Goal: Find specific page/section: Find specific page/section

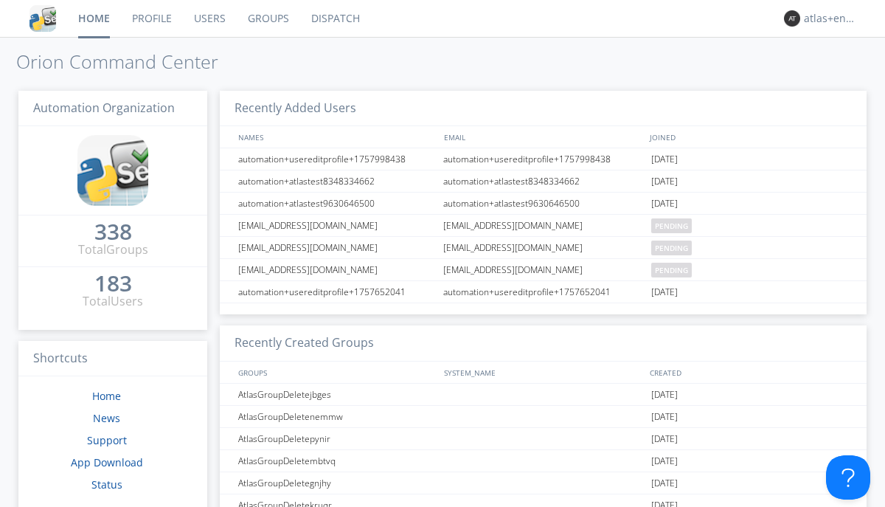
click at [334, 18] on link "Dispatch" at bounding box center [335, 18] width 71 height 37
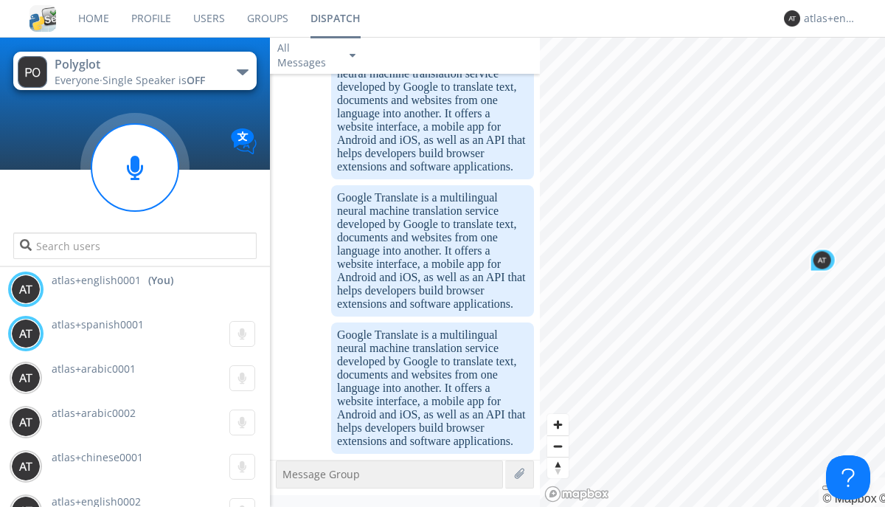
scroll to position [2030, 0]
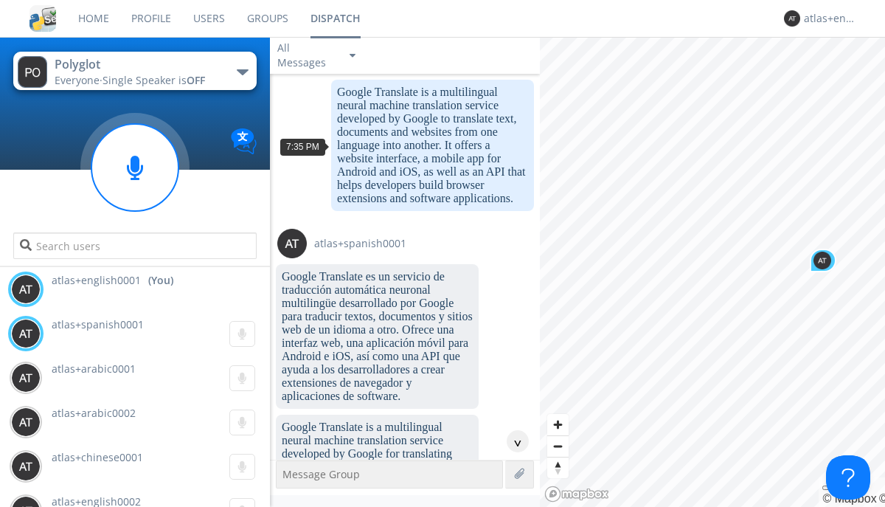
scroll to position [71, 0]
click at [512, 441] on div "^" at bounding box center [518, 441] width 22 height 22
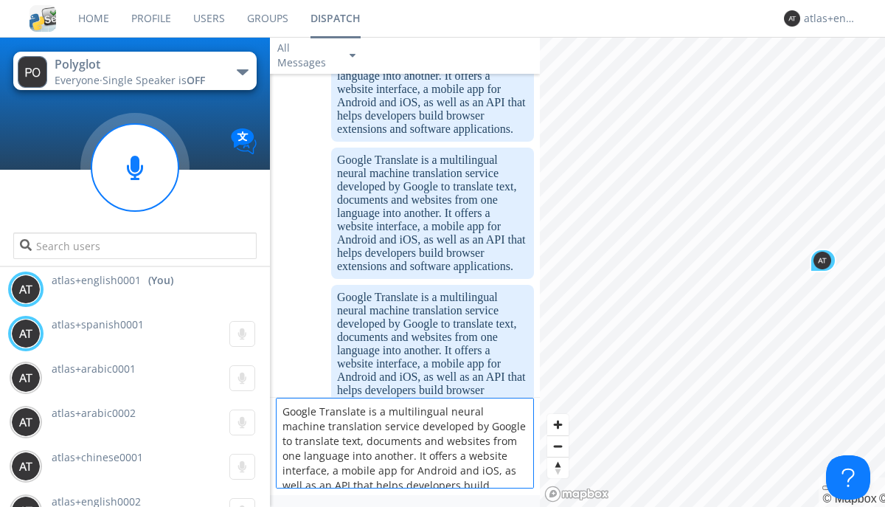
scroll to position [19, 0]
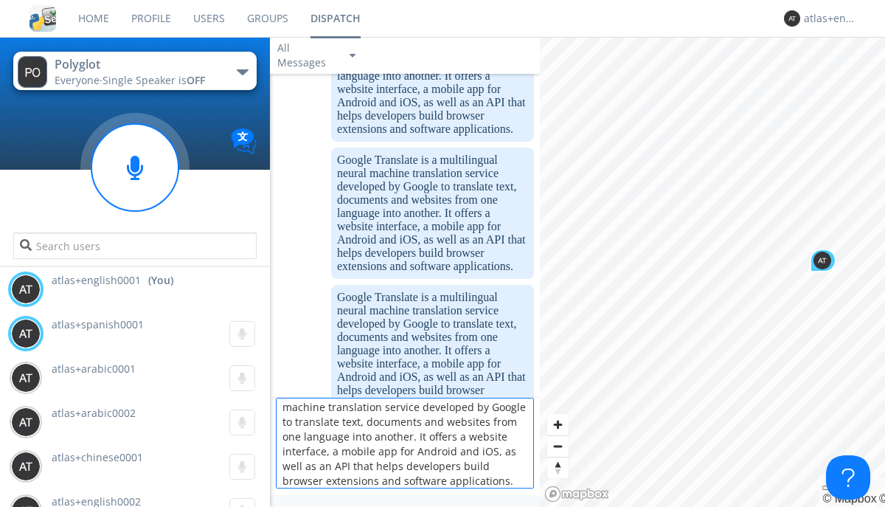
type textarea "Google Translate is a multilingual neural machine translation service developed…"
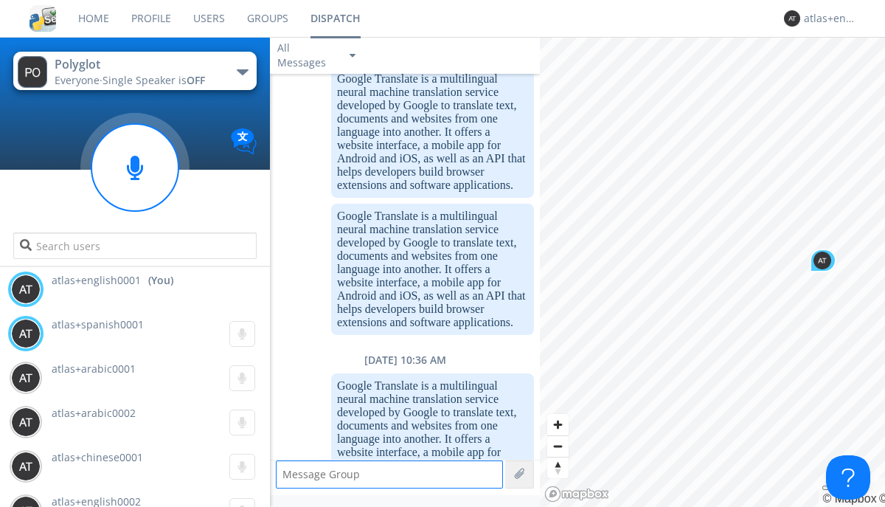
scroll to position [2203, 0]
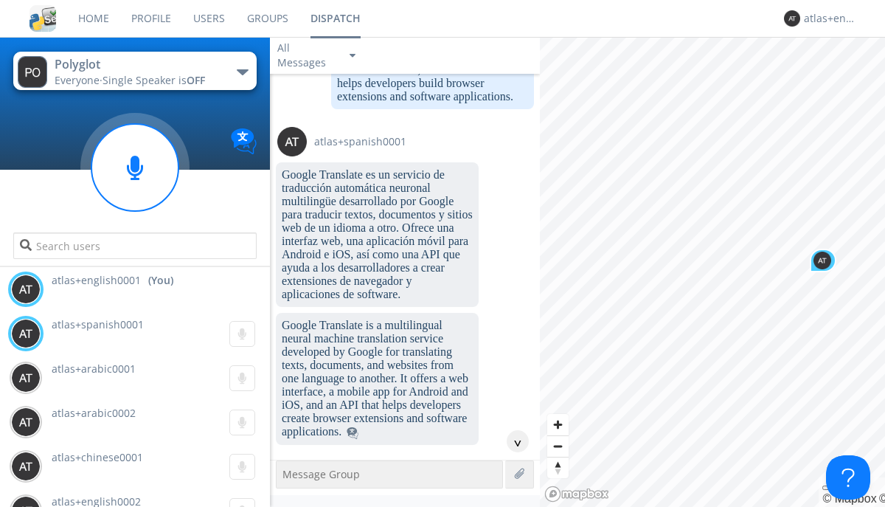
scroll to position [773, 0]
